Goal: Task Accomplishment & Management: Manage account settings

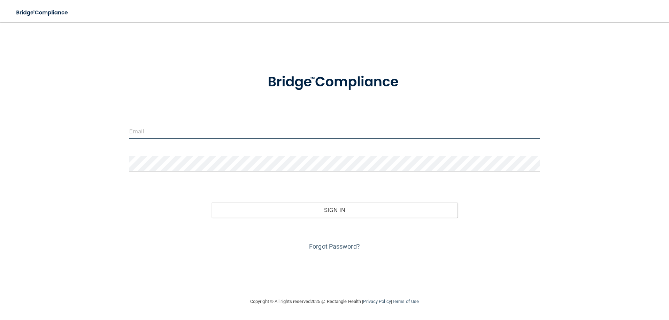
click at [161, 133] on input "email" at bounding box center [334, 131] width 411 height 16
type input "[EMAIL_ADDRESS][DOMAIN_NAME]"
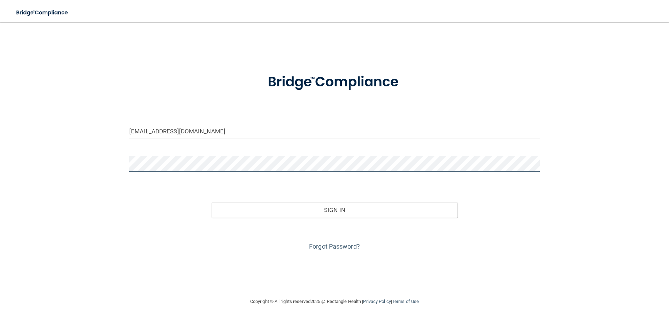
click at [212, 203] on button "Sign In" at bounding box center [335, 210] width 246 height 15
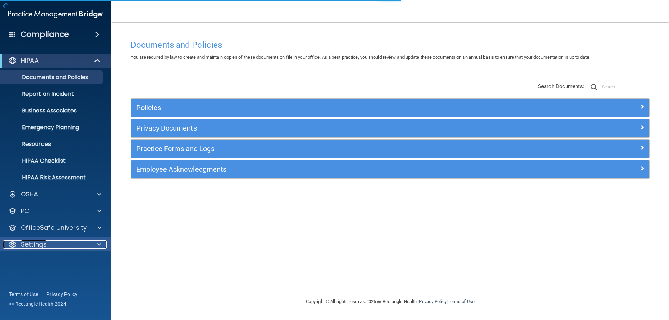
click at [82, 243] on div "Settings" at bounding box center [46, 245] width 86 height 8
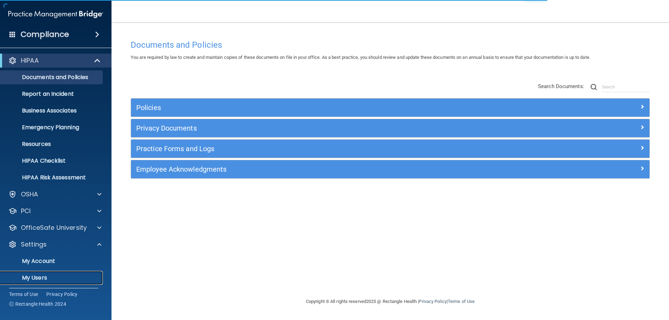
click at [39, 273] on link "My Users" at bounding box center [48, 278] width 110 height 14
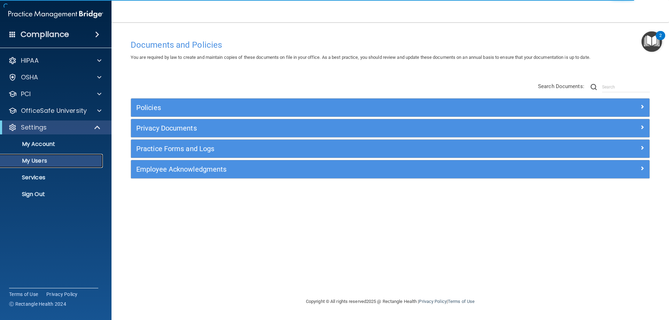
select select "20"
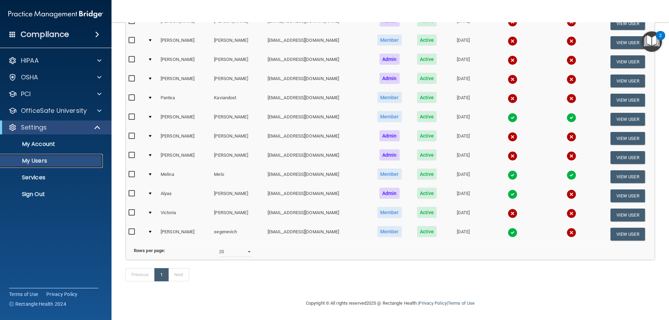
scroll to position [126, 0]
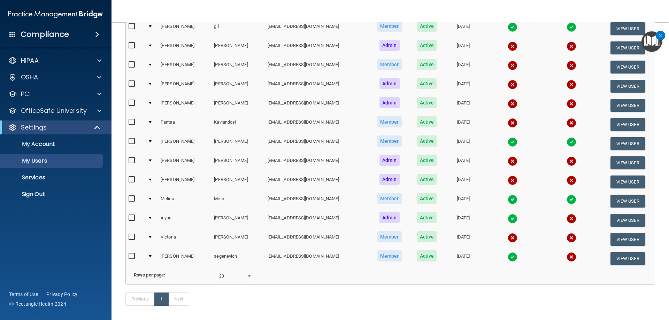
click at [508, 238] on img at bounding box center [513, 238] width 10 height 10
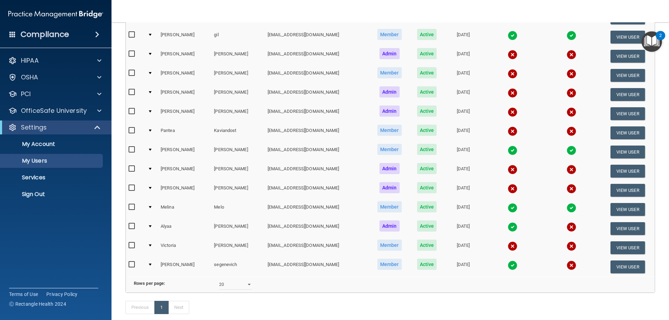
drag, startPoint x: 527, startPoint y: 289, endPoint x: 523, endPoint y: 283, distance: 7.5
click at [527, 289] on div "Rows per page: 10 20 30 40 all" at bounding box center [390, 285] width 534 height 10
click at [508, 247] on img at bounding box center [513, 247] width 10 height 10
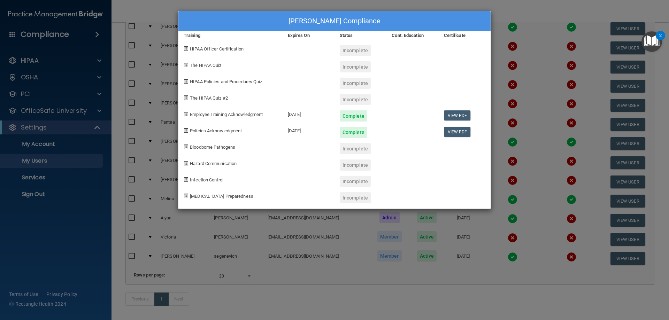
click at [526, 18] on div "Victoria Njuguna's Compliance Training Expires On Status Cont. Education Certif…" at bounding box center [334, 160] width 669 height 320
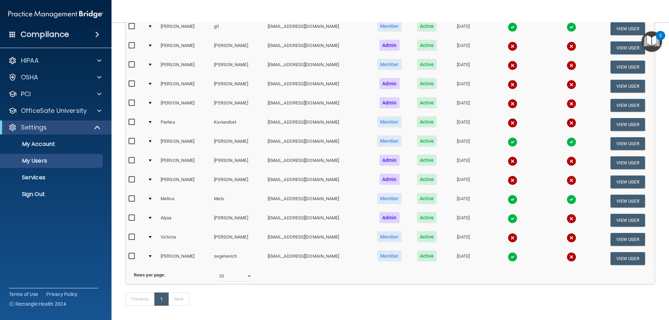
click at [133, 238] on input "checkbox" at bounding box center [133, 238] width 8 height 6
checkbox input "true"
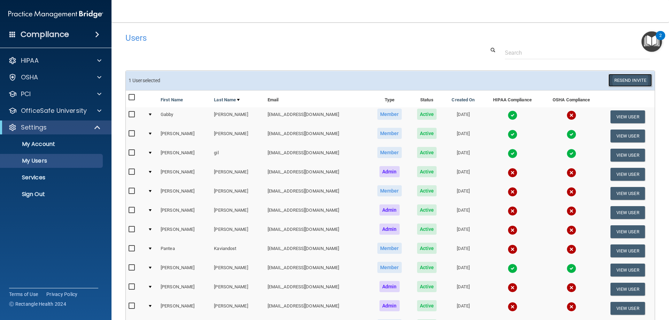
click at [628, 79] on button "Resend Invite" at bounding box center [631, 80] width 44 height 13
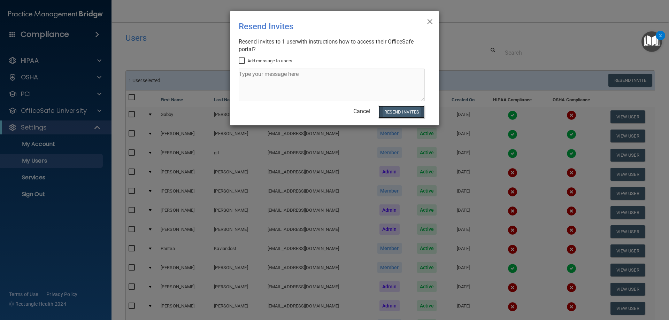
click at [400, 112] on button "Resend Invites" at bounding box center [402, 112] width 46 height 13
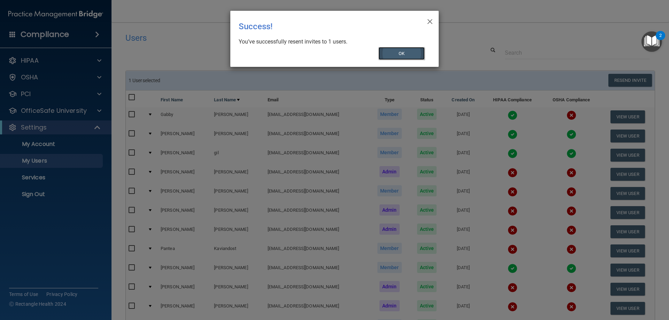
click at [396, 53] on button "OK" at bounding box center [402, 53] width 47 height 13
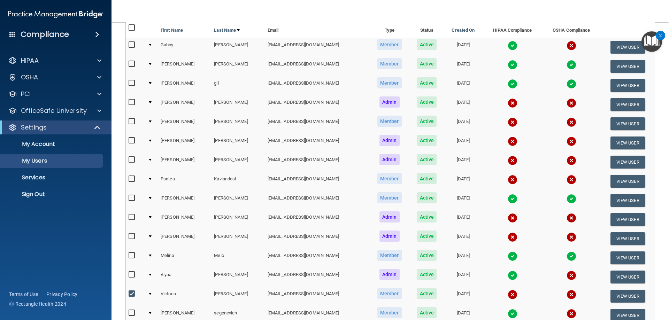
scroll to position [105, 0]
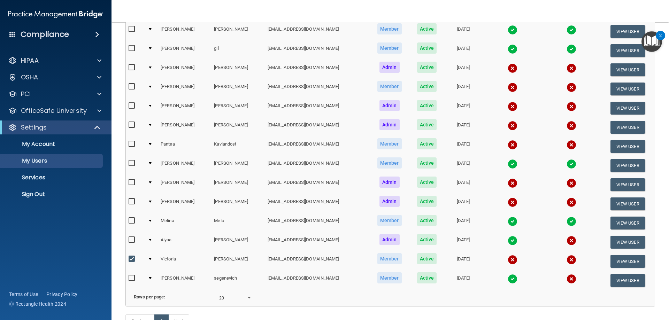
click at [508, 261] on img at bounding box center [513, 260] width 10 height 10
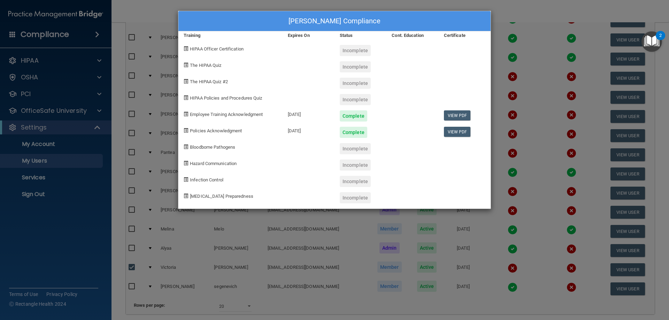
click at [342, 53] on div "Incomplete" at bounding box center [355, 50] width 31 height 11
click at [348, 51] on div "Incomplete" at bounding box center [355, 50] width 31 height 11
click at [222, 50] on span "HIPAA Officer Certification" at bounding box center [217, 48] width 54 height 5
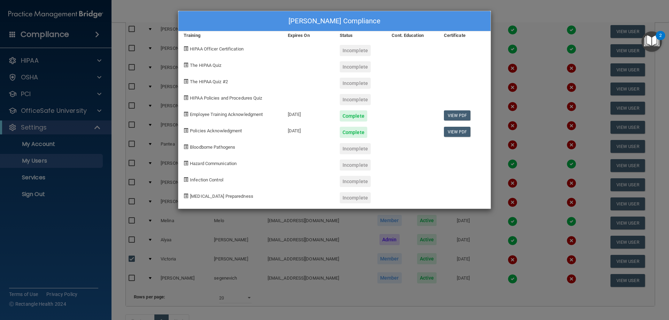
click at [516, 22] on div "Victoria Njuguna's Compliance Training Expires On Status Cont. Education Certif…" at bounding box center [334, 160] width 669 height 320
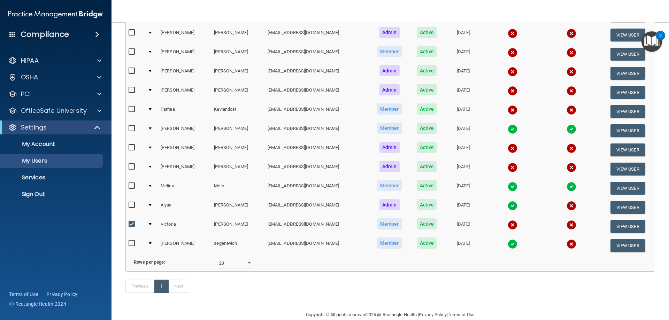
scroll to position [161, 0]
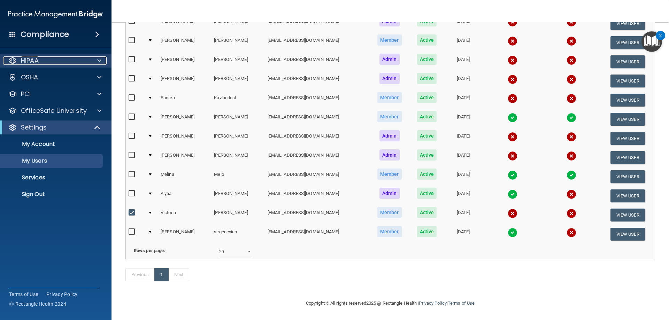
click at [84, 62] on div "HIPAA" at bounding box center [46, 60] width 86 height 8
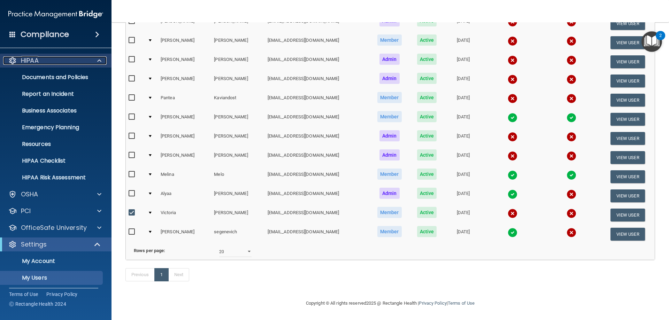
click at [86, 62] on div "HIPAA" at bounding box center [46, 60] width 86 height 8
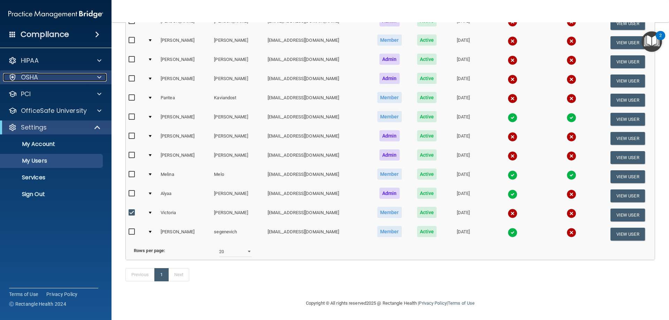
click at [84, 80] on div "OSHA" at bounding box center [46, 77] width 86 height 8
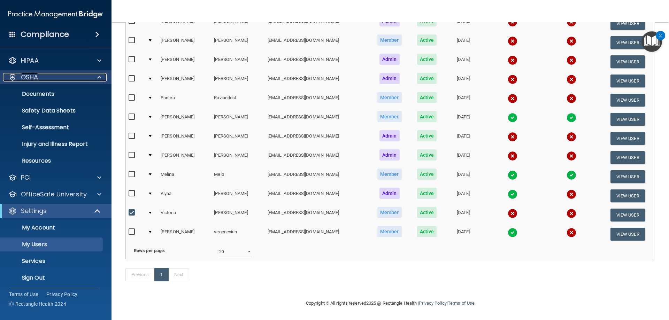
click at [86, 79] on div "OSHA" at bounding box center [46, 77] width 86 height 8
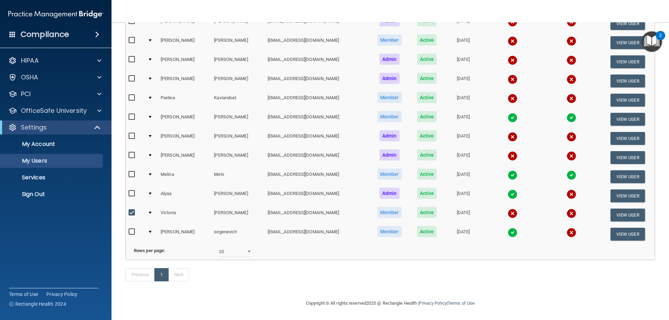
scroll to position [127, 0]
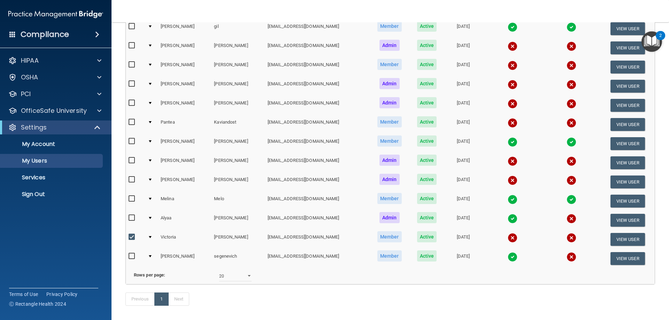
click at [132, 215] on input "checkbox" at bounding box center [133, 218] width 8 height 6
checkbox input "true"
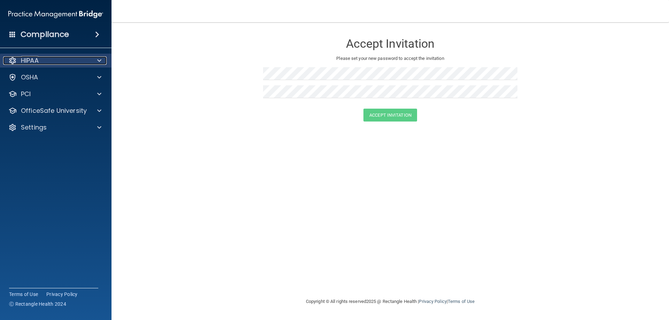
click at [56, 61] on div "HIPAA" at bounding box center [46, 60] width 86 height 8
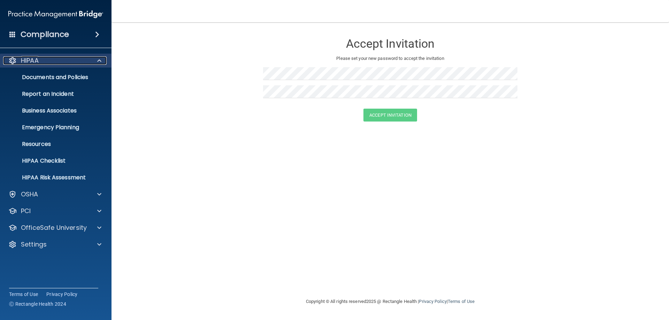
click at [53, 59] on div "HIPAA" at bounding box center [46, 60] width 86 height 8
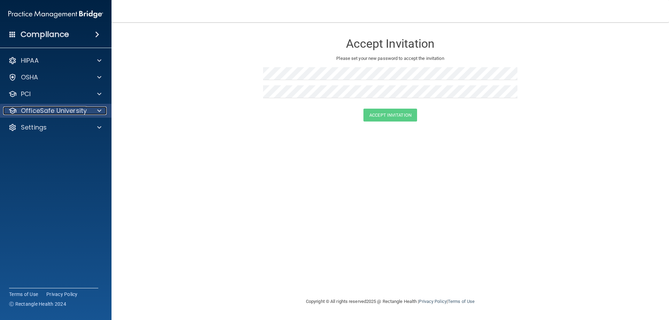
click at [68, 111] on p "OfficeSafe University" at bounding box center [54, 111] width 66 height 8
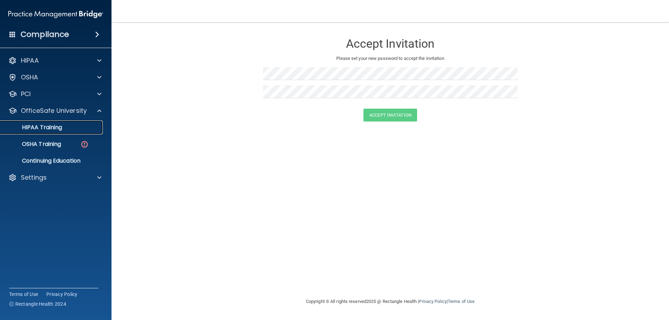
click at [48, 128] on p "HIPAA Training" at bounding box center [34, 127] width 58 height 7
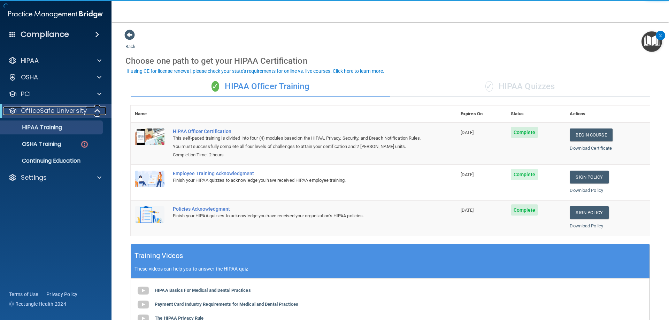
click at [97, 112] on span at bounding box center [98, 111] width 6 height 8
